Goal: Transaction & Acquisition: Download file/media

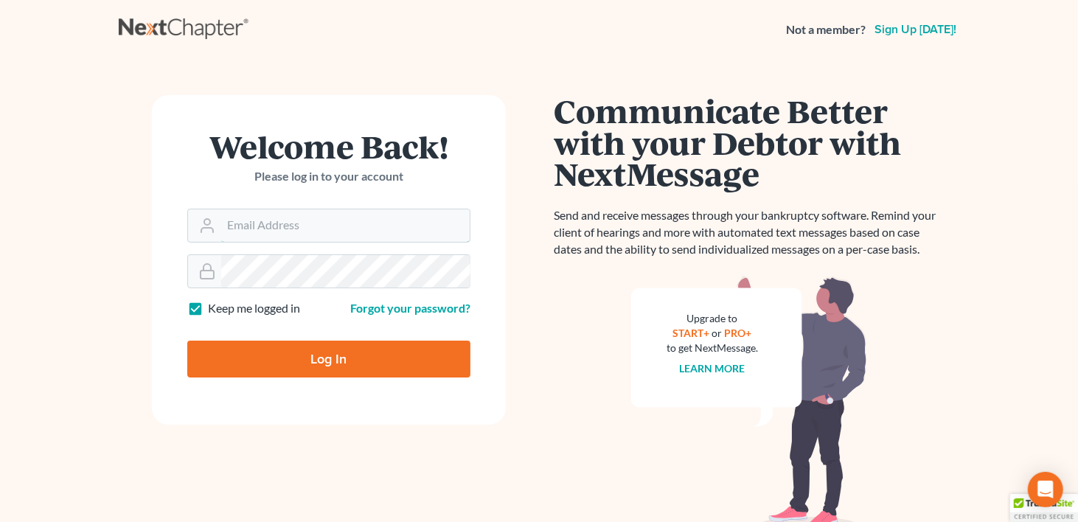
type input "[PERSON_NAME][EMAIL_ADDRESS][DOMAIN_NAME]"
click at [330, 356] on input "Log In" at bounding box center [328, 359] width 283 height 37
type input "Thinking..."
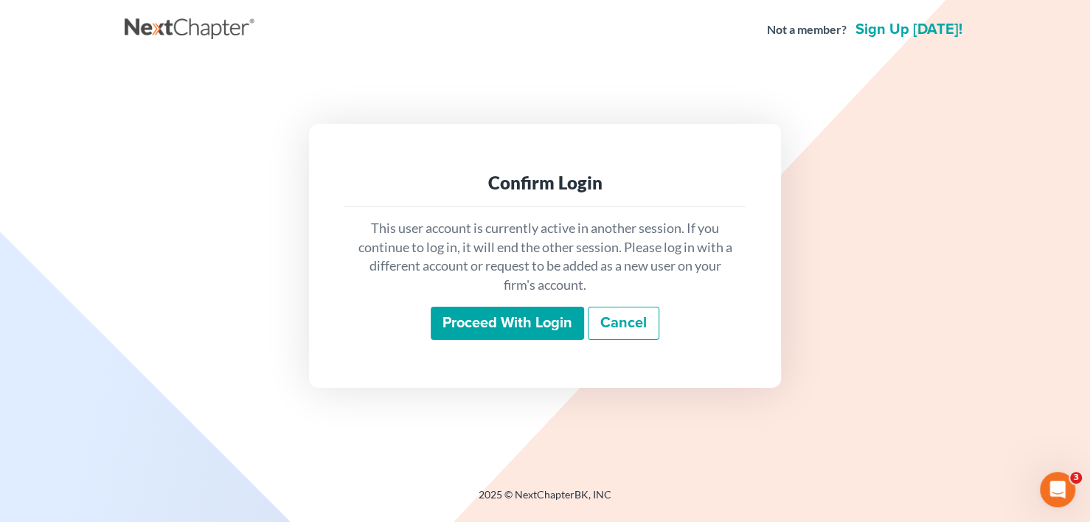
click at [519, 325] on input "Proceed with login" at bounding box center [507, 324] width 153 height 34
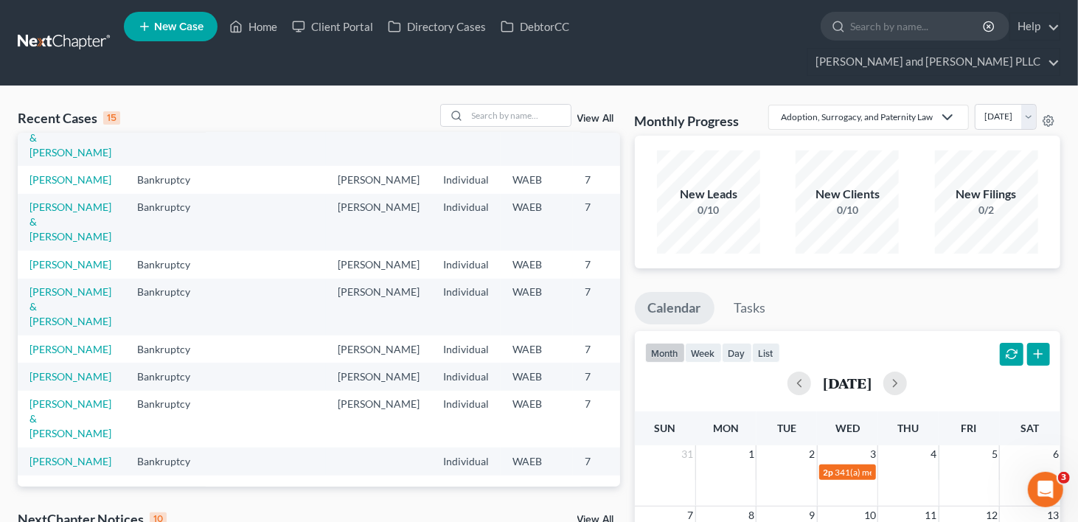
scroll to position [496, 0]
click at [59, 398] on link "Bridges, Randalyn & Michael" at bounding box center [71, 419] width 82 height 42
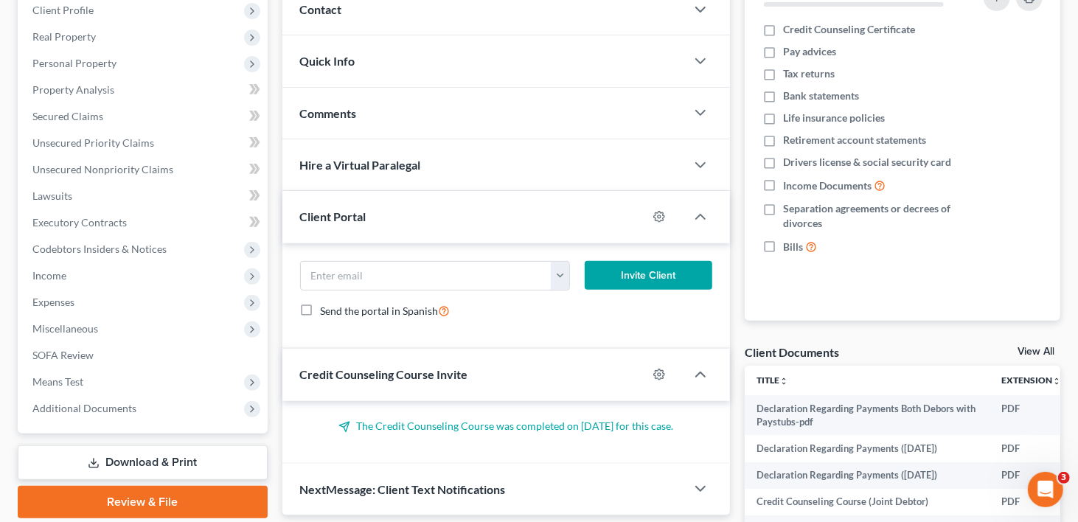
scroll to position [369, 0]
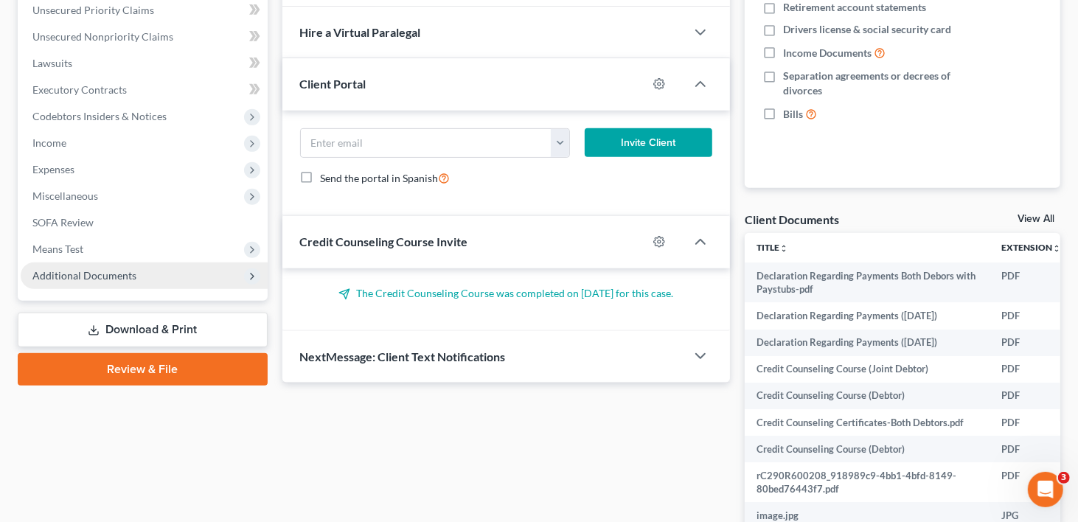
click at [73, 263] on span "Additional Documents" at bounding box center [144, 276] width 247 height 27
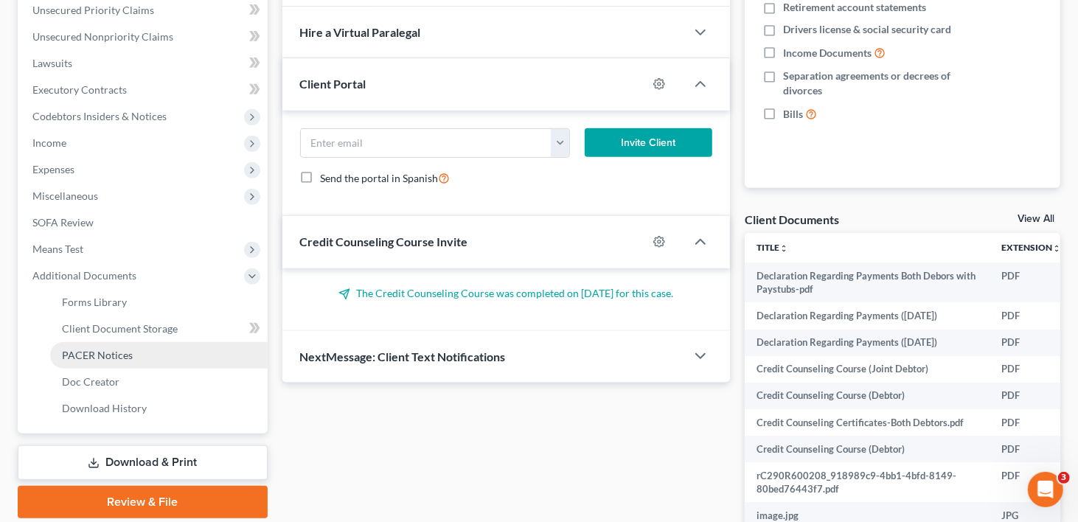
click at [86, 349] on span "PACER Notices" at bounding box center [97, 355] width 71 height 13
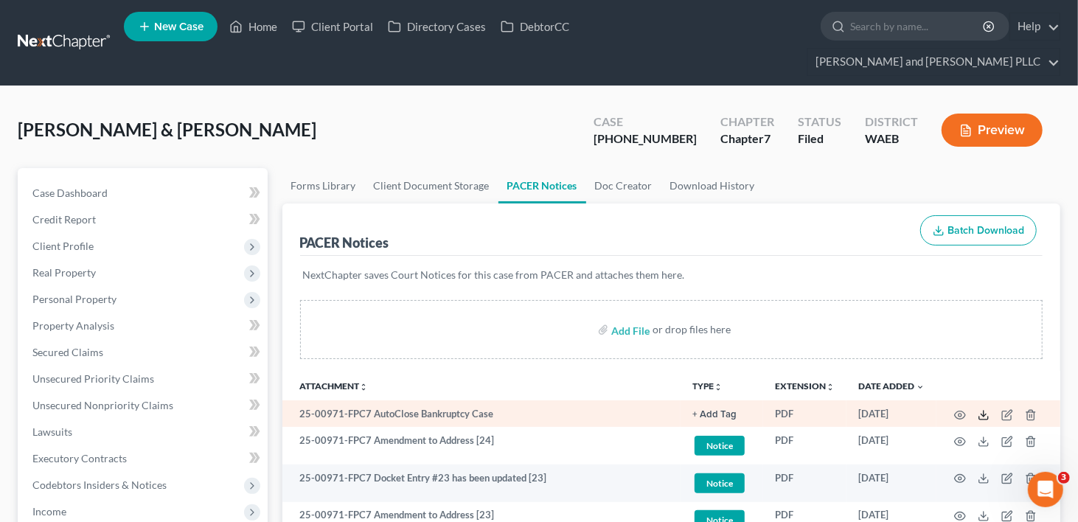
click at [980, 409] on icon at bounding box center [984, 415] width 12 height 12
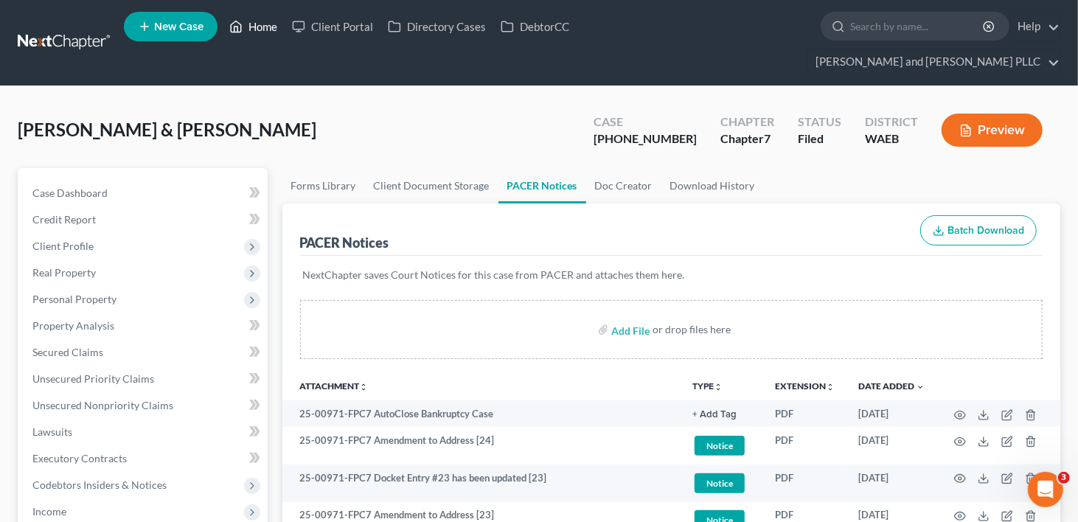
click at [269, 34] on link "Home" at bounding box center [253, 26] width 63 height 27
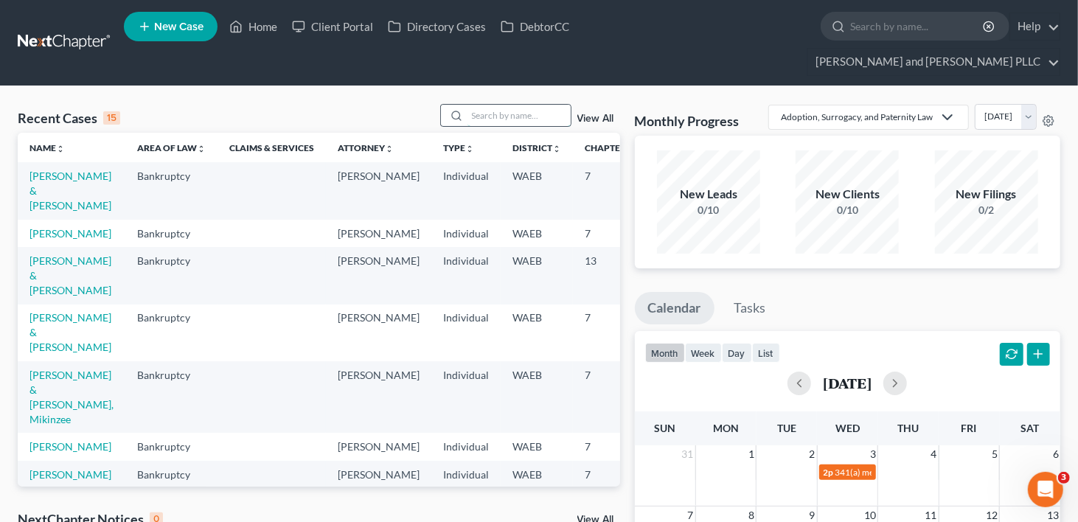
click at [506, 105] on input "search" at bounding box center [519, 115] width 103 height 21
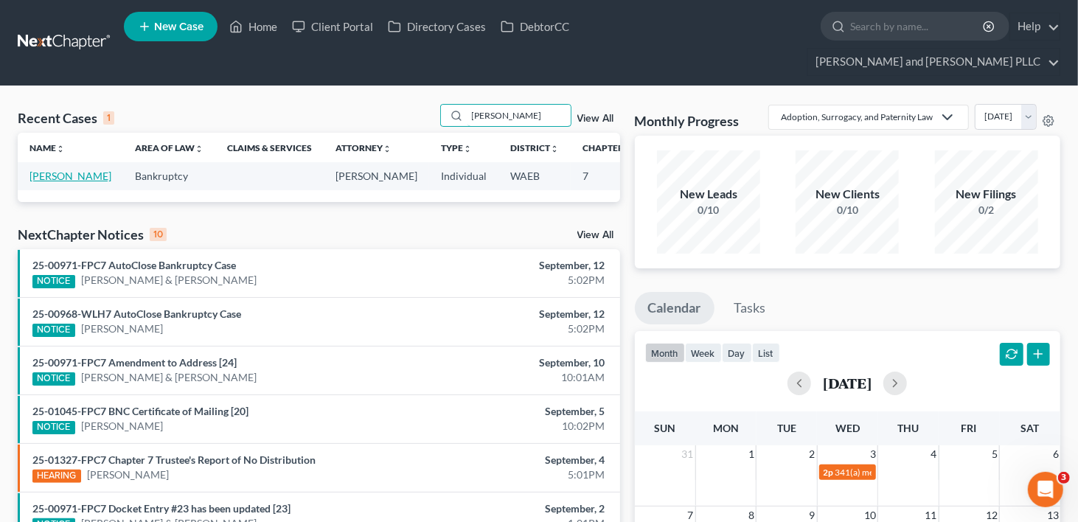
type input "beltran"
click at [49, 170] on link "Beltran, Giovanni" at bounding box center [71, 176] width 82 height 13
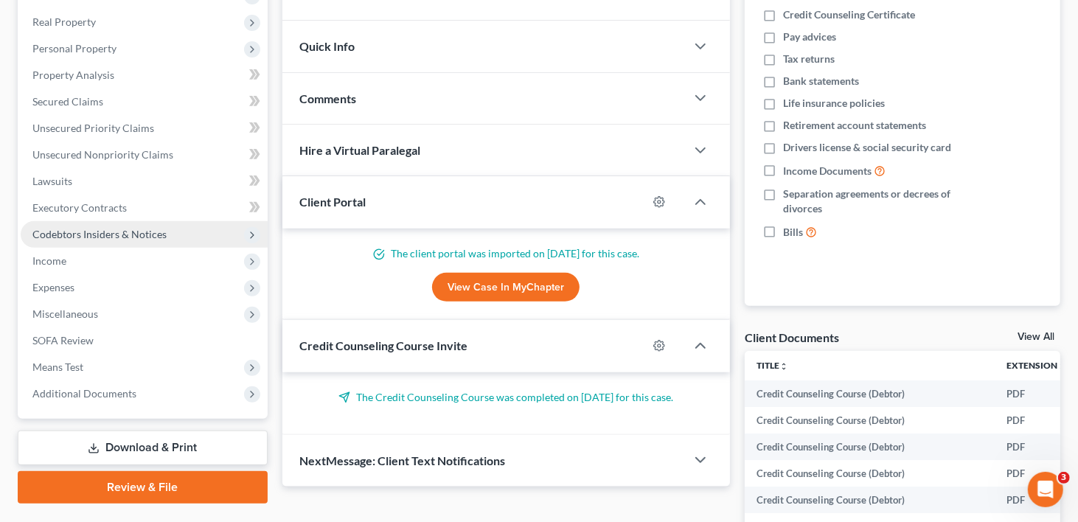
scroll to position [295, 0]
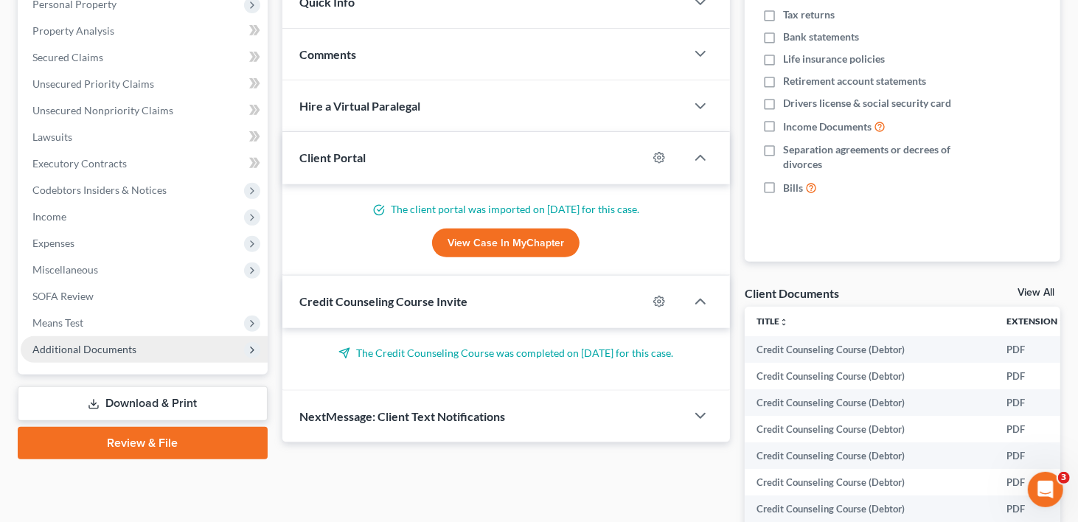
click at [65, 343] on span "Additional Documents" at bounding box center [84, 349] width 104 height 13
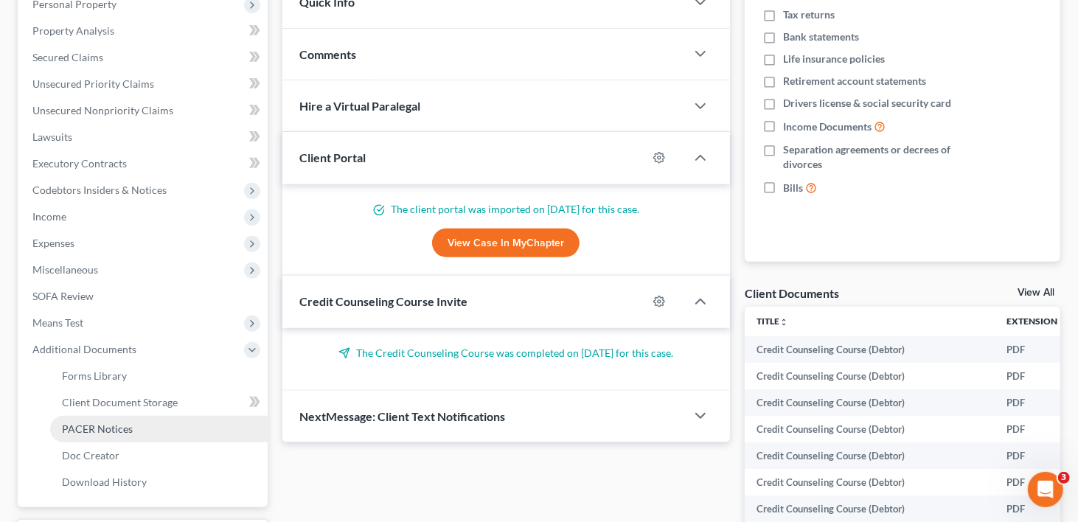
click at [87, 416] on link "PACER Notices" at bounding box center [159, 429] width 218 height 27
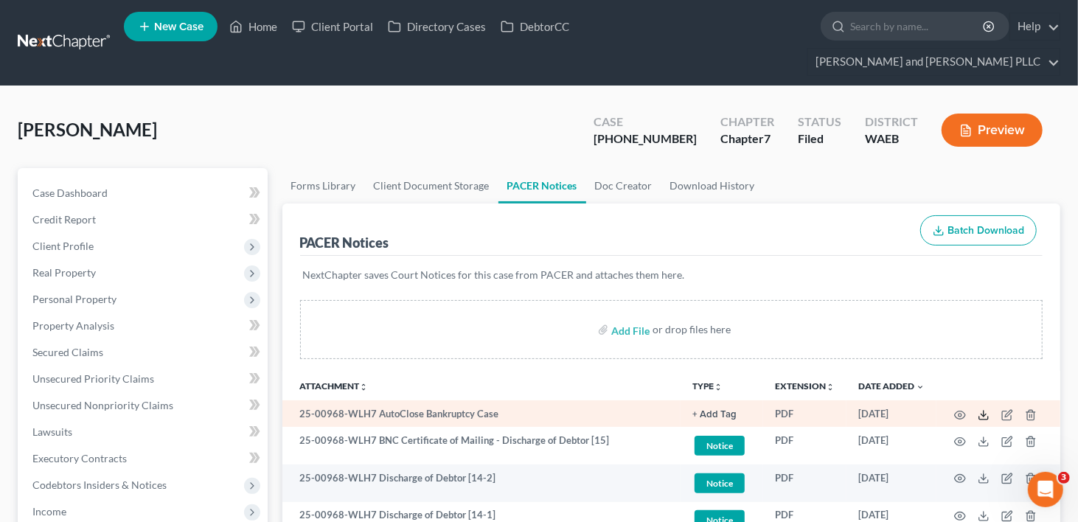
click at [984, 411] on line at bounding box center [984, 414] width 0 height 6
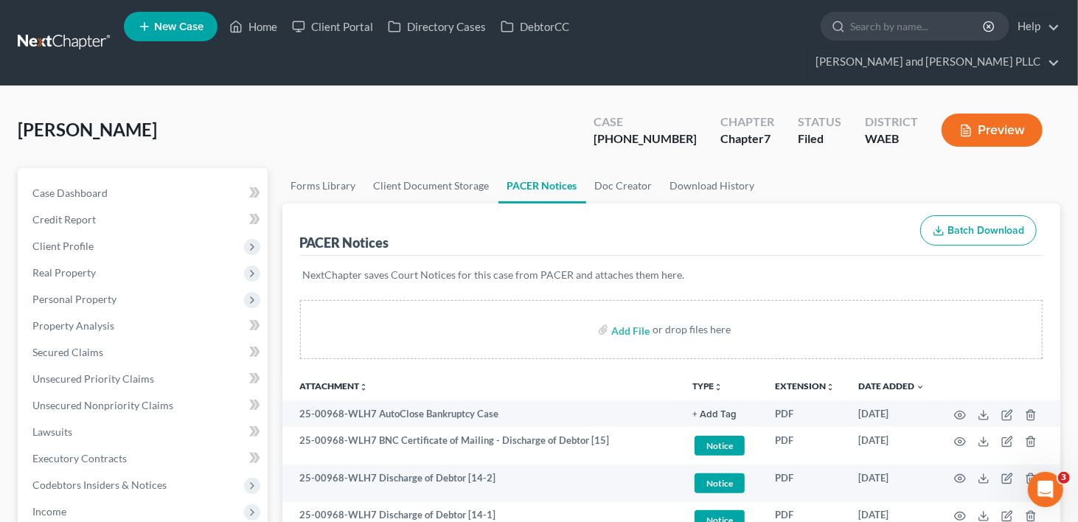
click at [960, 224] on span "Batch Download" at bounding box center [986, 230] width 77 height 13
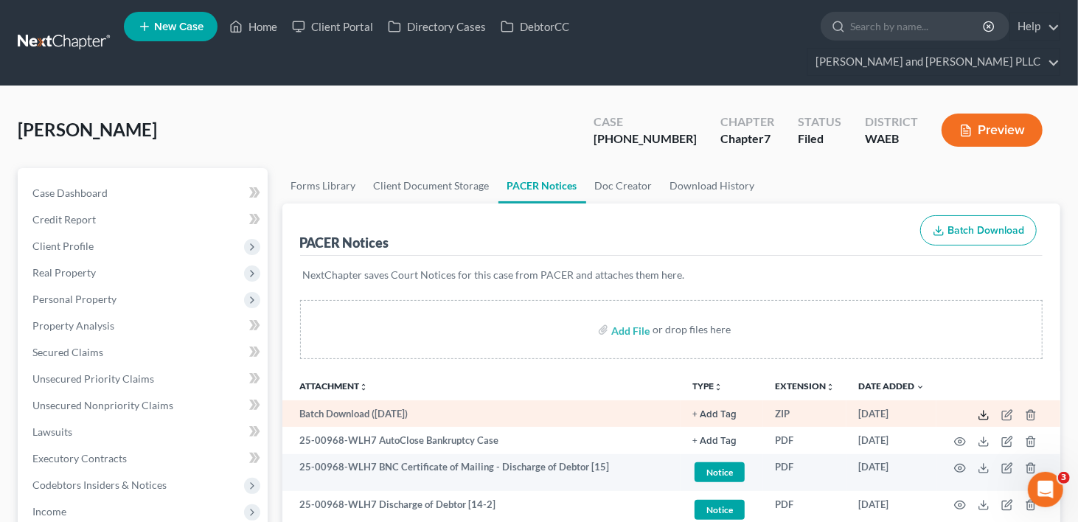
click at [984, 411] on line at bounding box center [984, 414] width 0 height 6
